Goal: Information Seeking & Learning: Learn about a topic

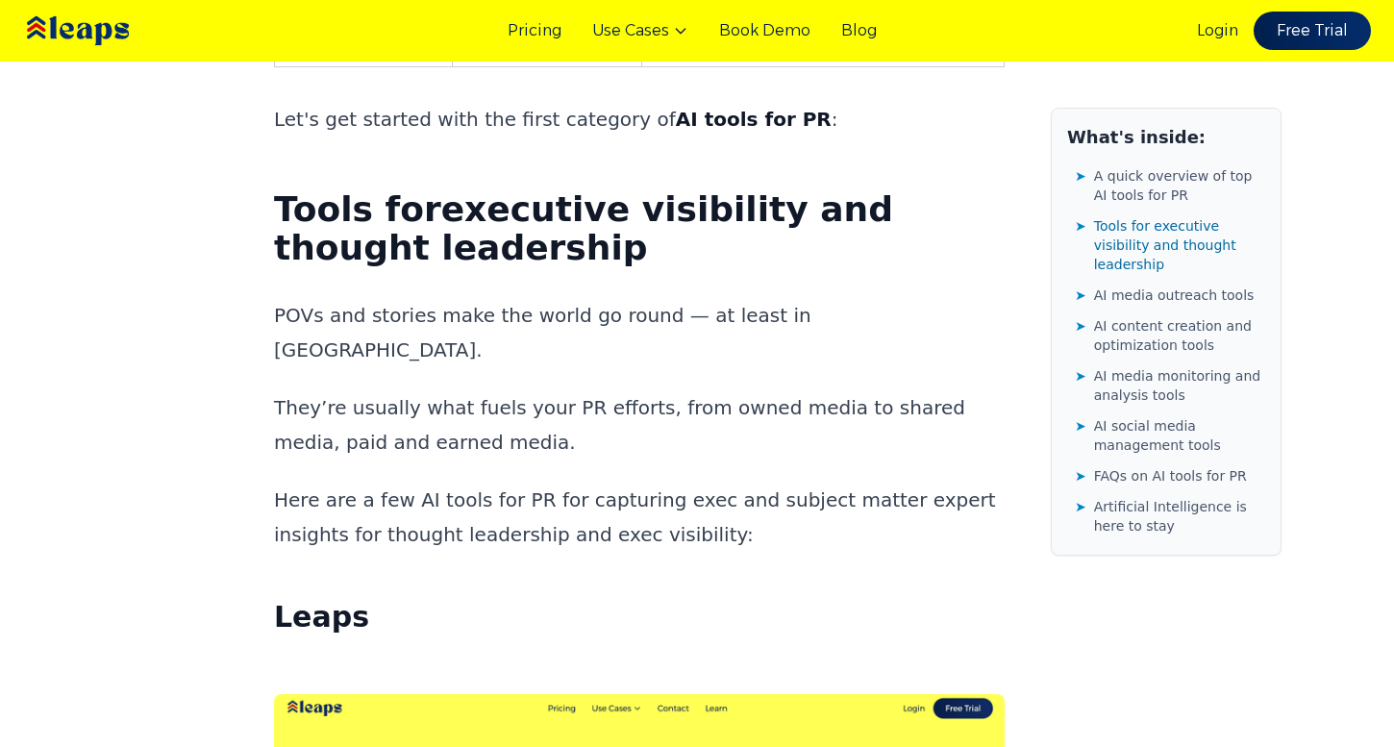
scroll to position [2378, 0]
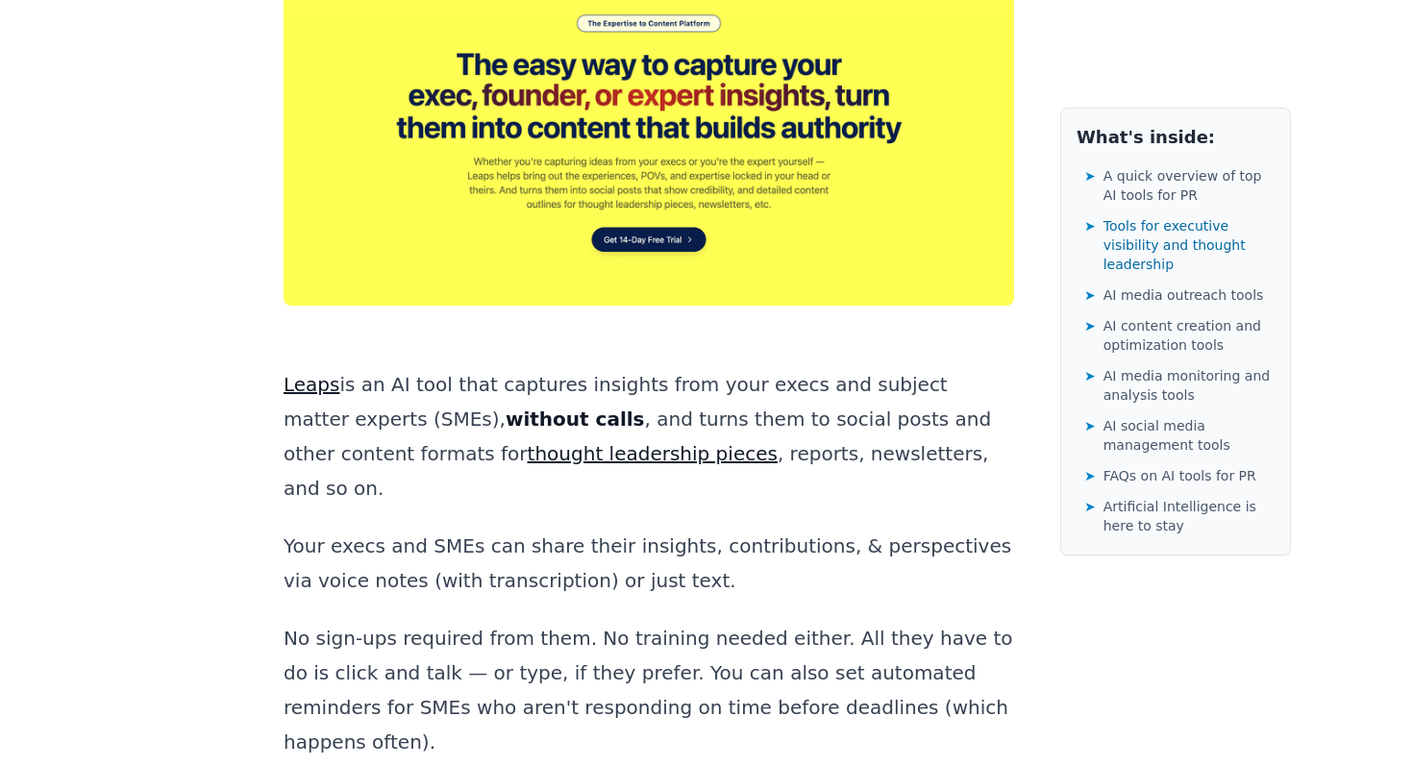
scroll to position [3166, 0]
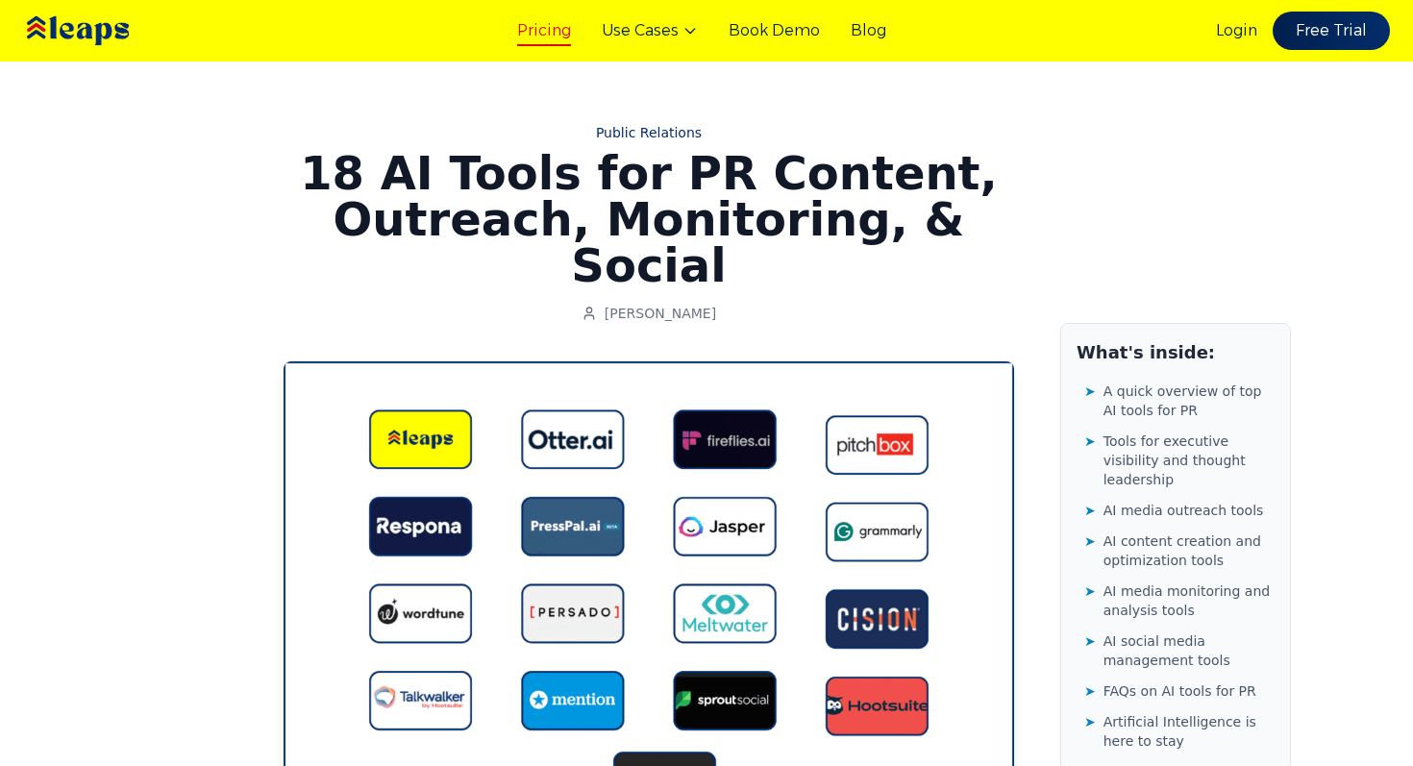
click at [542, 33] on link "Pricing" at bounding box center [544, 30] width 54 height 23
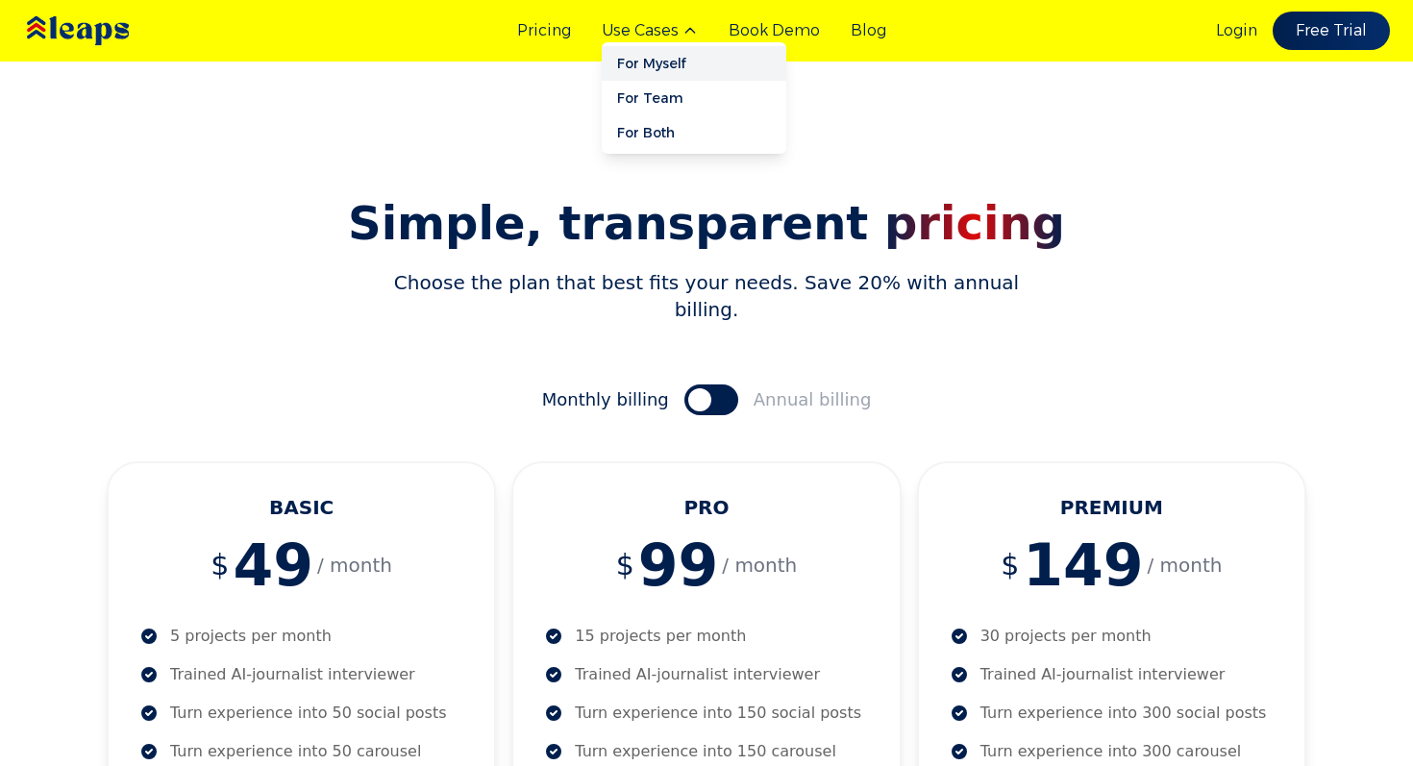
click at [667, 52] on link "For Myself" at bounding box center [694, 63] width 185 height 35
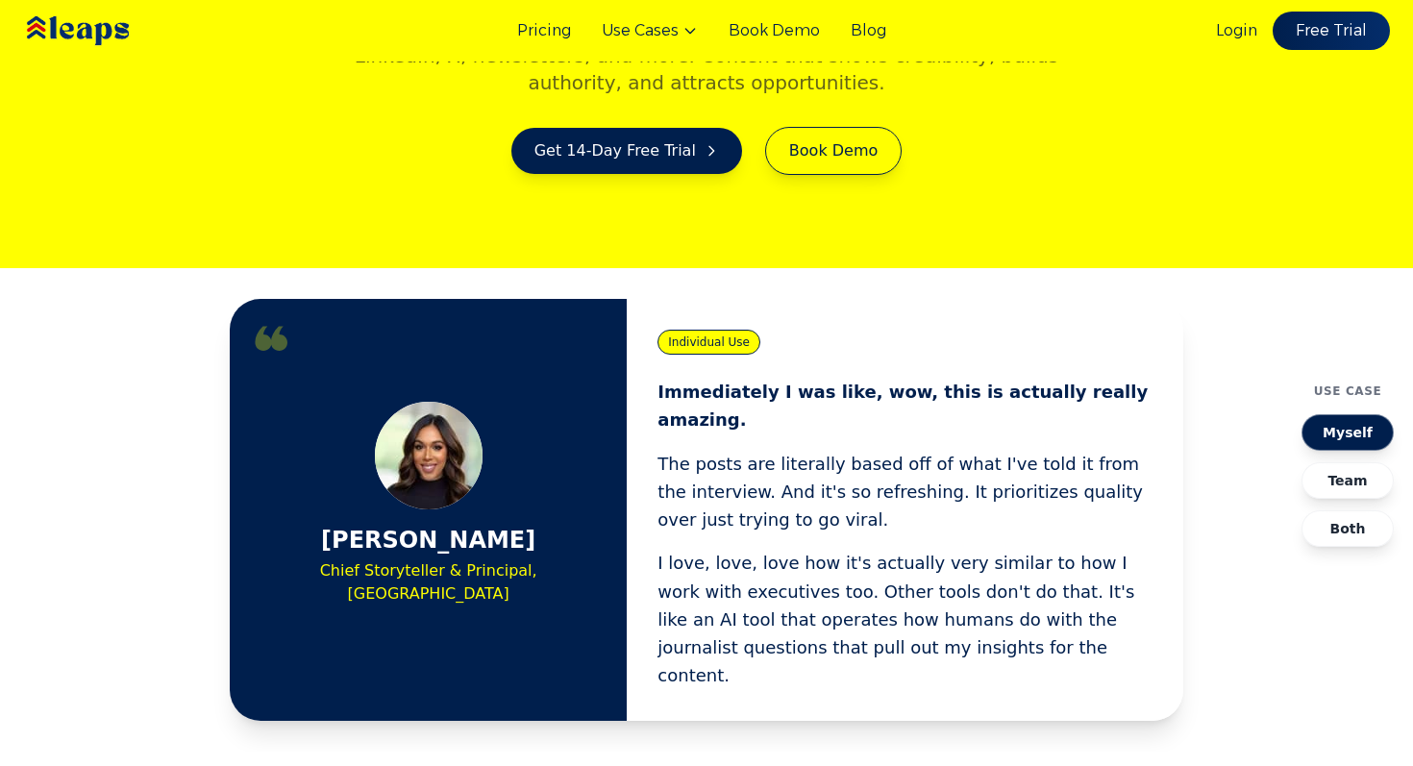
scroll to position [479, 0]
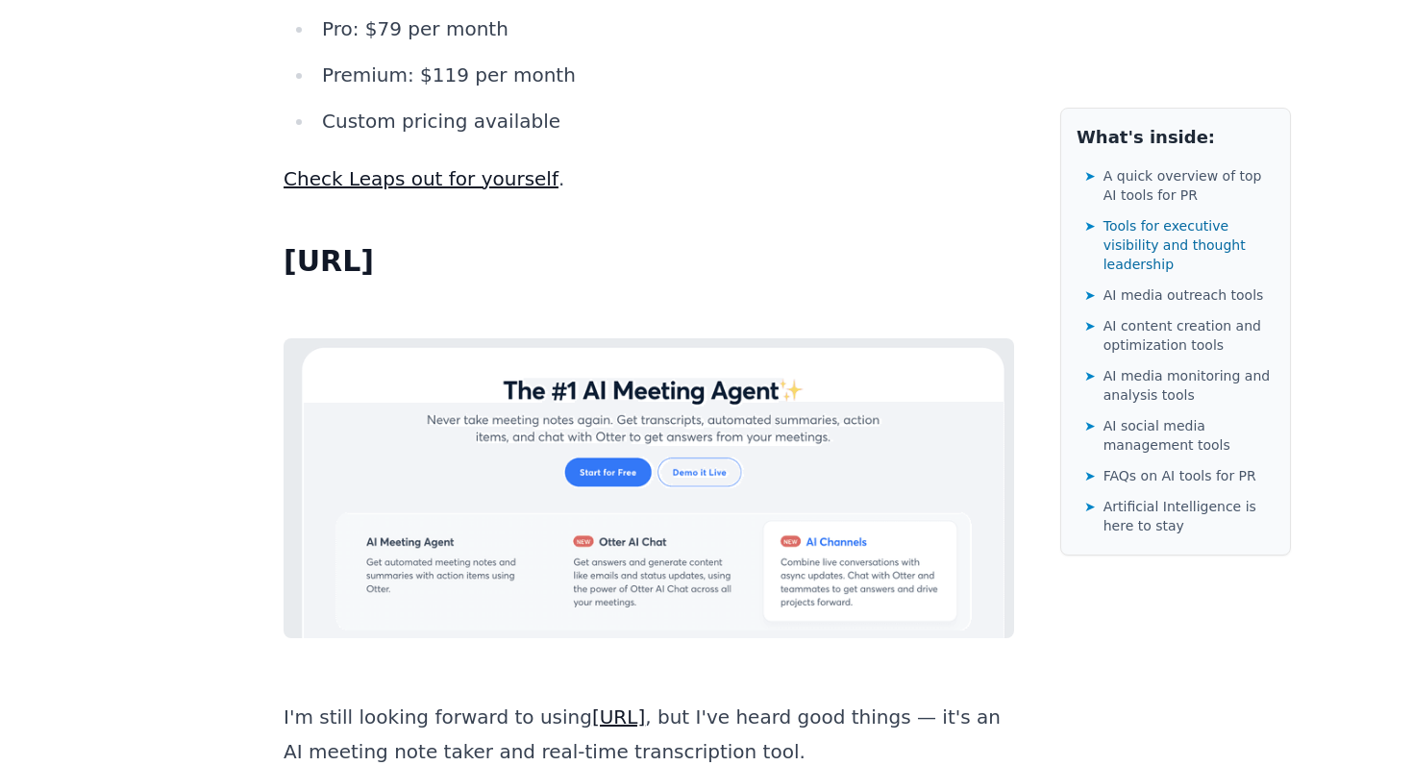
scroll to position [5069, 0]
